Goal: Check status: Check status

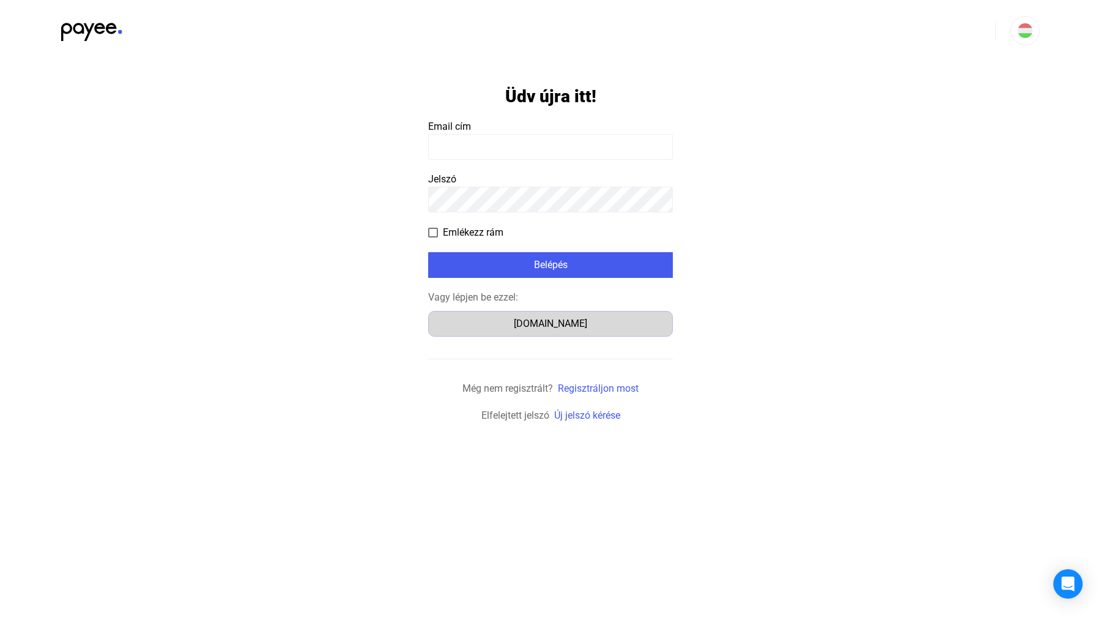
click at [554, 329] on div "[DOMAIN_NAME]" at bounding box center [551, 323] width 236 height 15
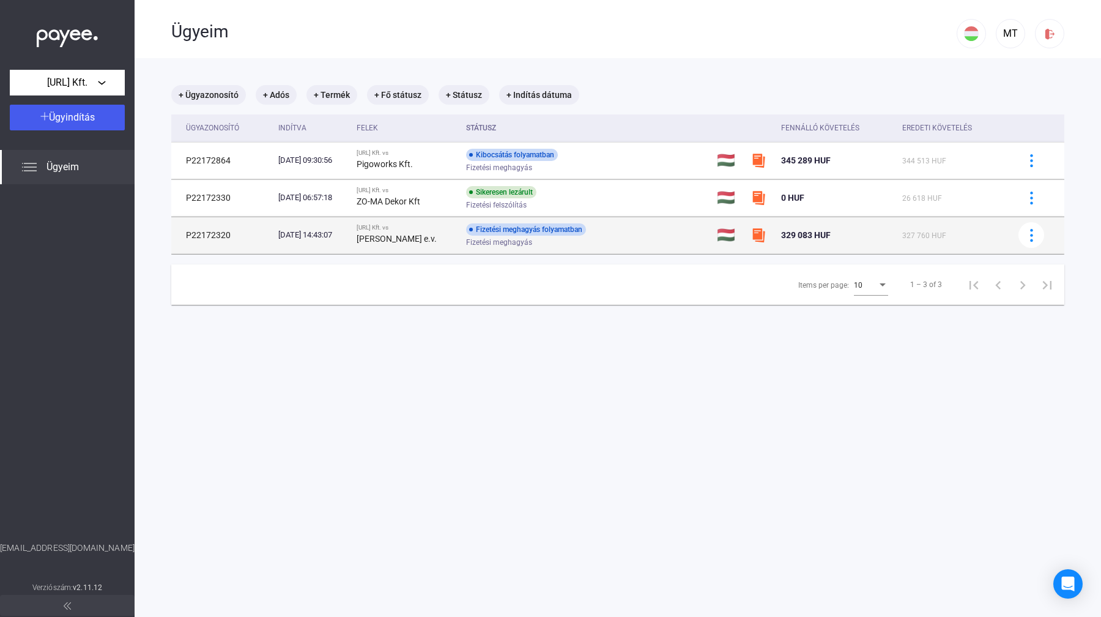
click at [762, 234] on img at bounding box center [758, 235] width 15 height 15
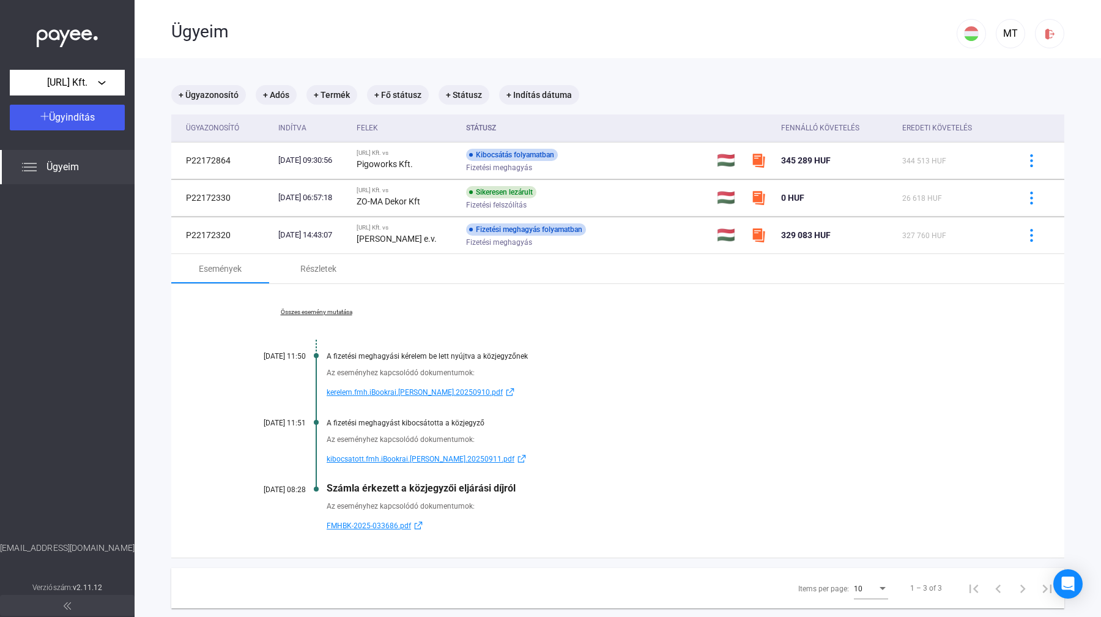
scroll to position [58, 0]
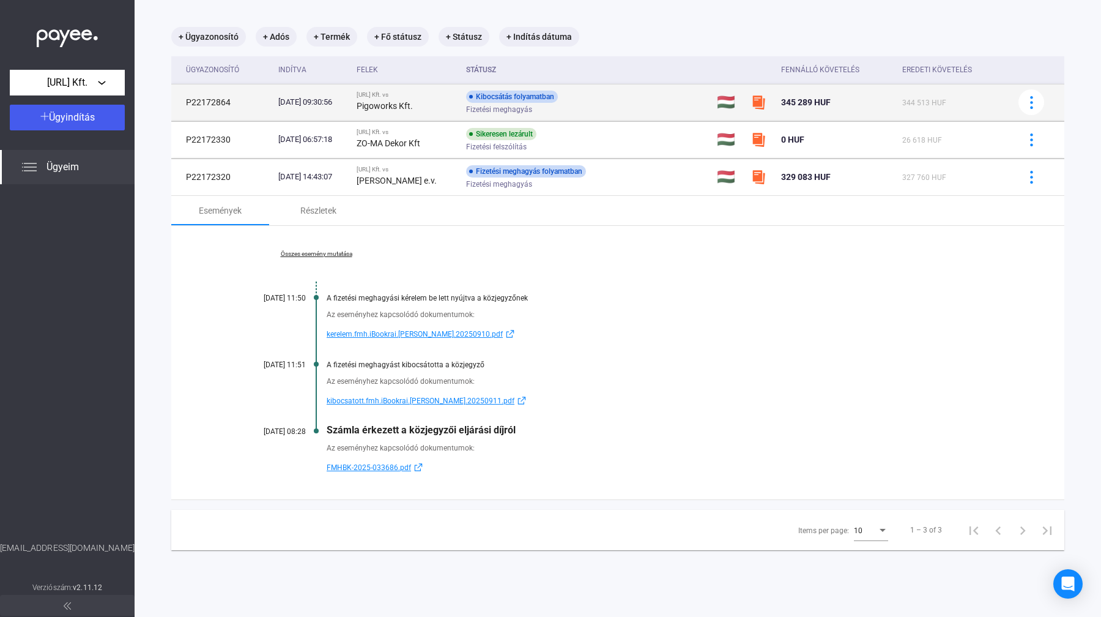
click at [661, 107] on div "Fizetési meghagyás" at bounding box center [563, 109] width 195 height 9
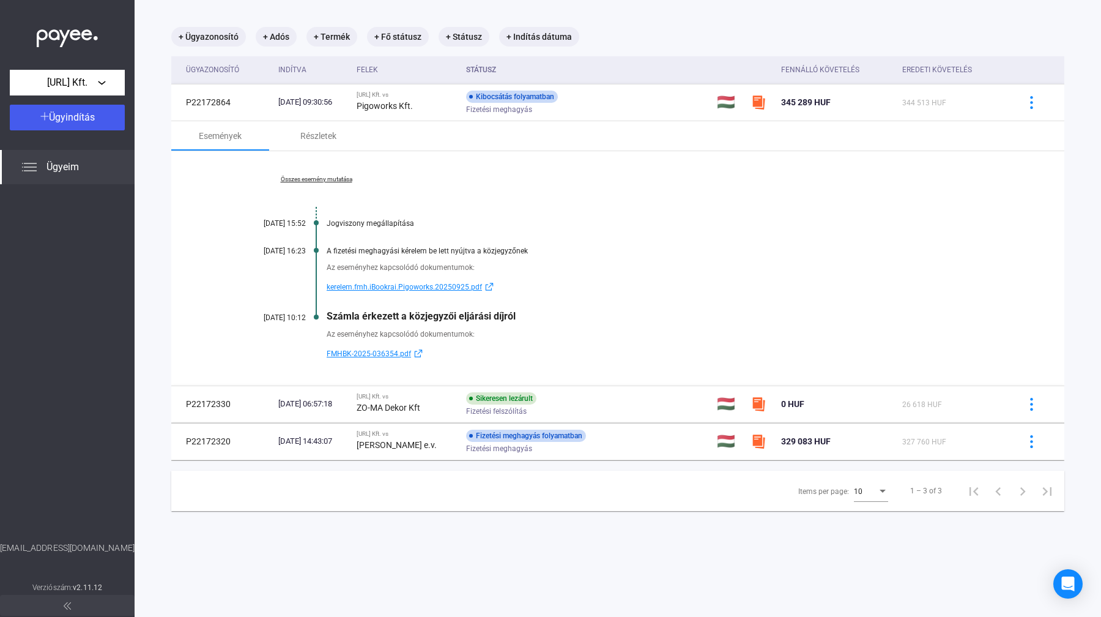
click at [431, 289] on span "kerelem.fmh.iBookrai.Pigoworks.20250925.pdf" at bounding box center [404, 287] width 155 height 15
